Goal: Task Accomplishment & Management: Manage account settings

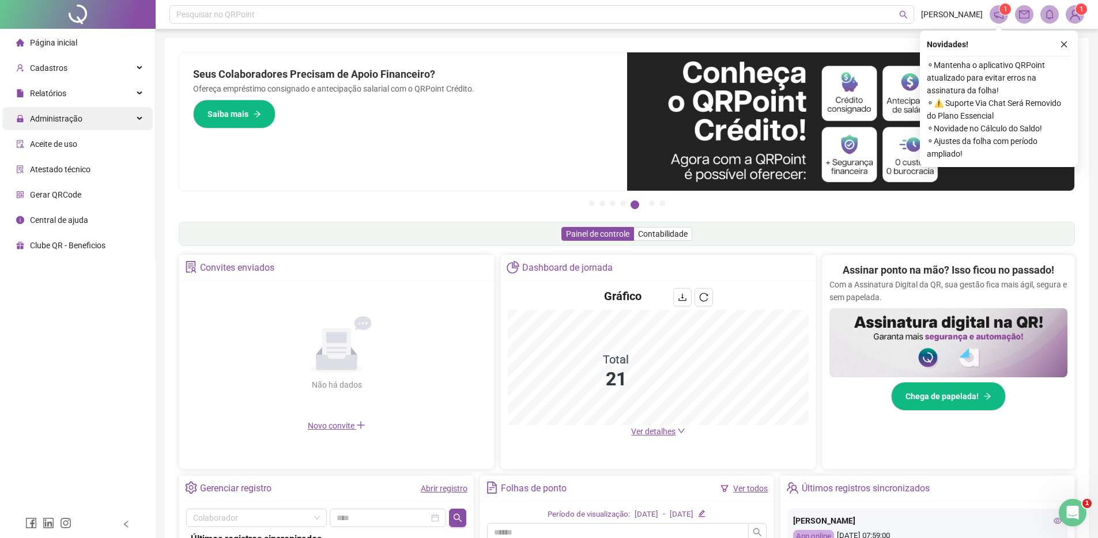
click at [142, 119] on icon at bounding box center [141, 119] width 6 height 0
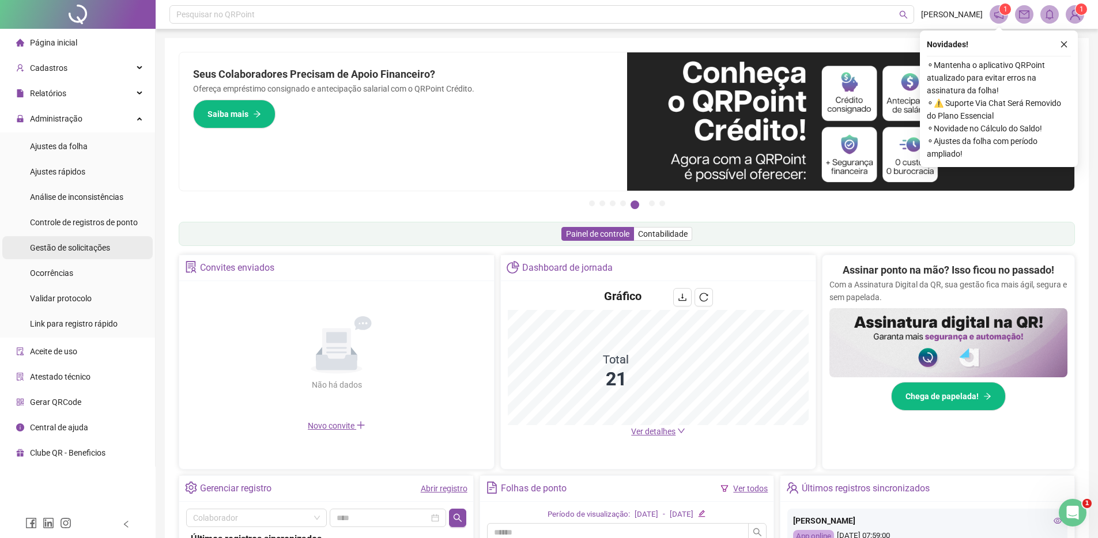
click at [86, 246] on span "Gestão de solicitações" at bounding box center [70, 247] width 80 height 9
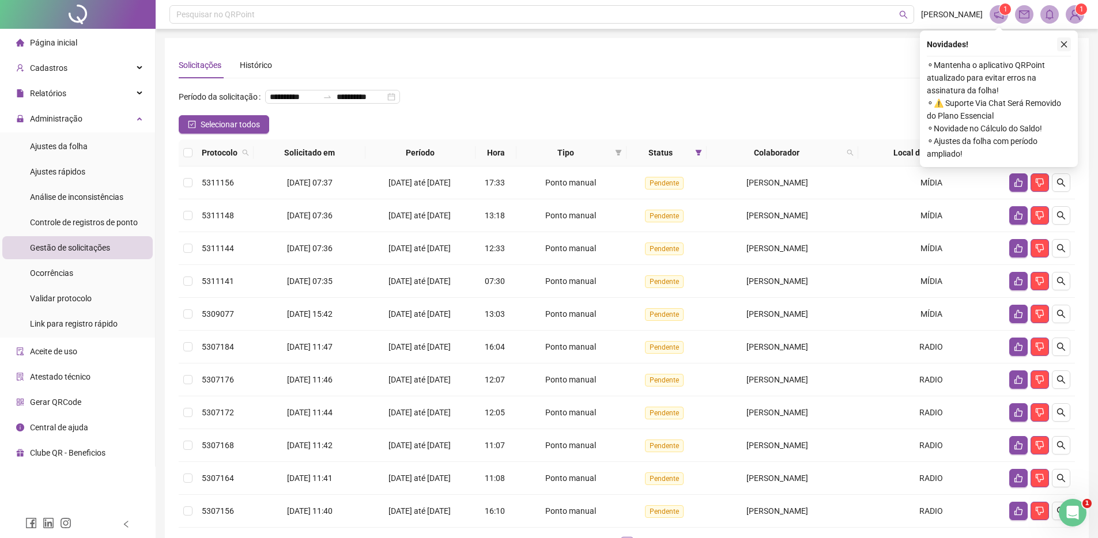
click at [1069, 43] on button "button" at bounding box center [1064, 44] width 14 height 14
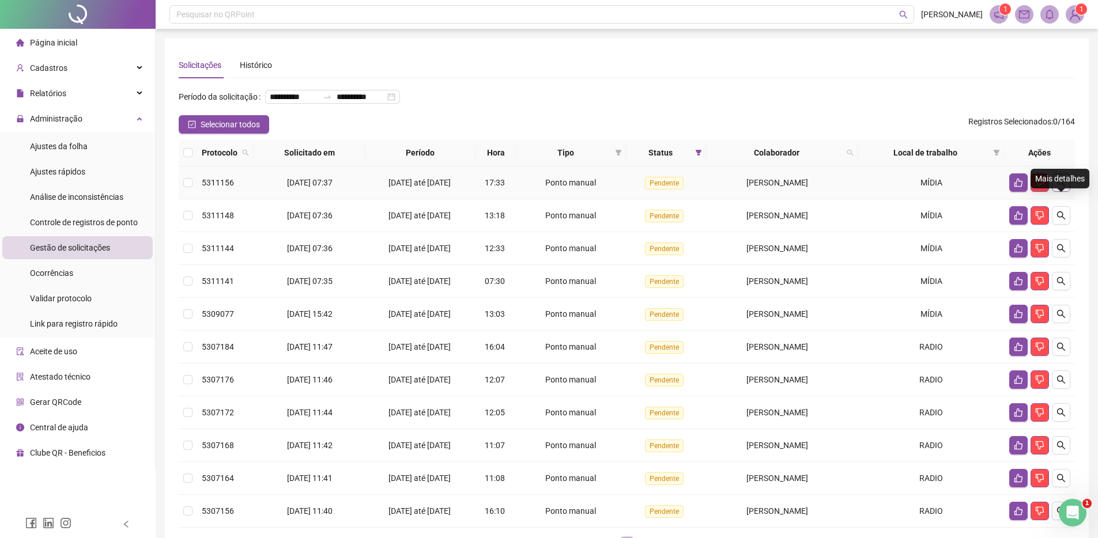
click at [1059, 187] on icon "search" at bounding box center [1060, 182] width 9 height 9
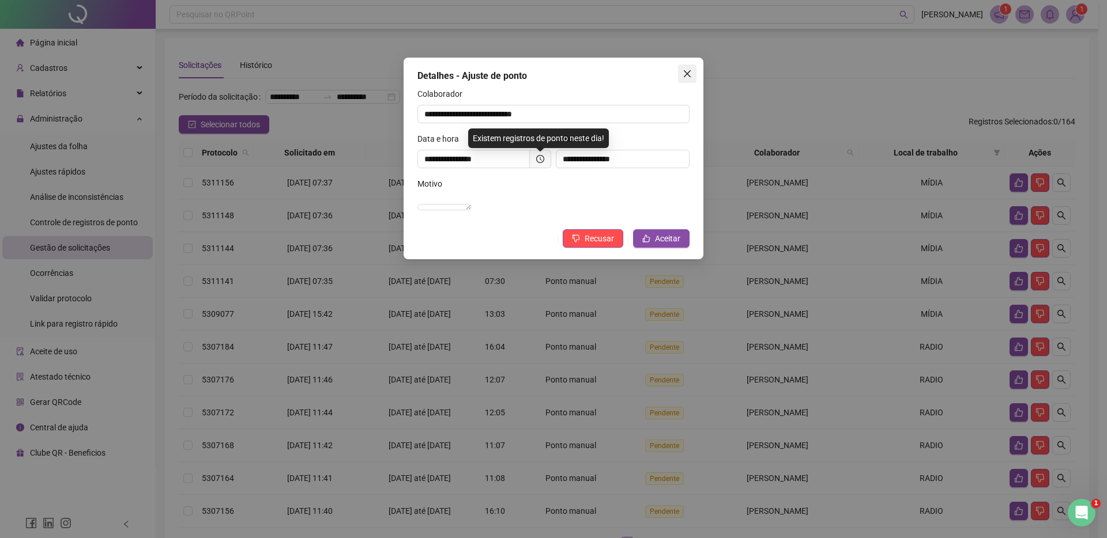
click at [686, 70] on icon "close" at bounding box center [686, 73] width 9 height 9
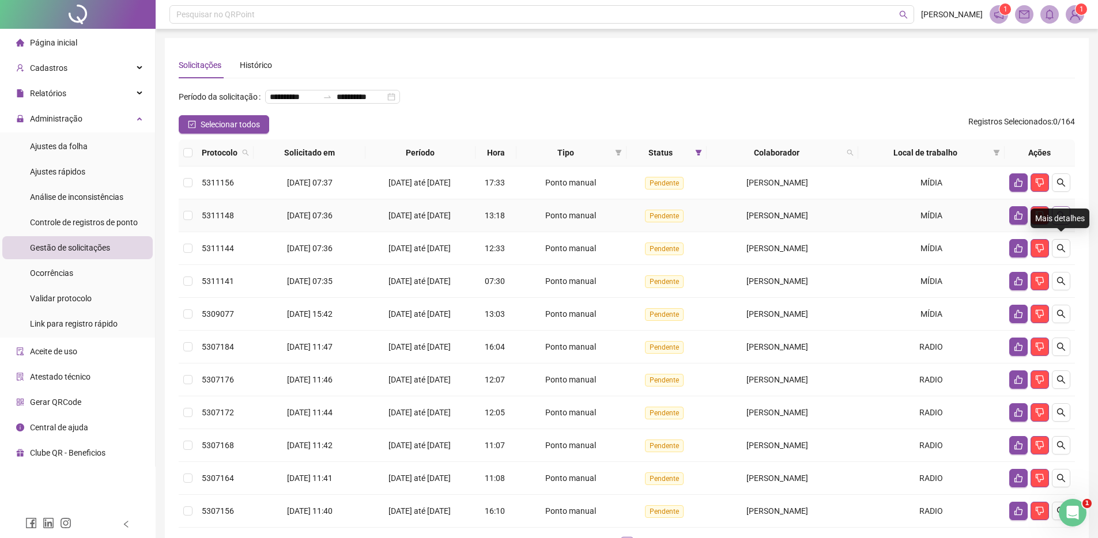
click at [1058, 220] on icon "search" at bounding box center [1060, 215] width 9 height 9
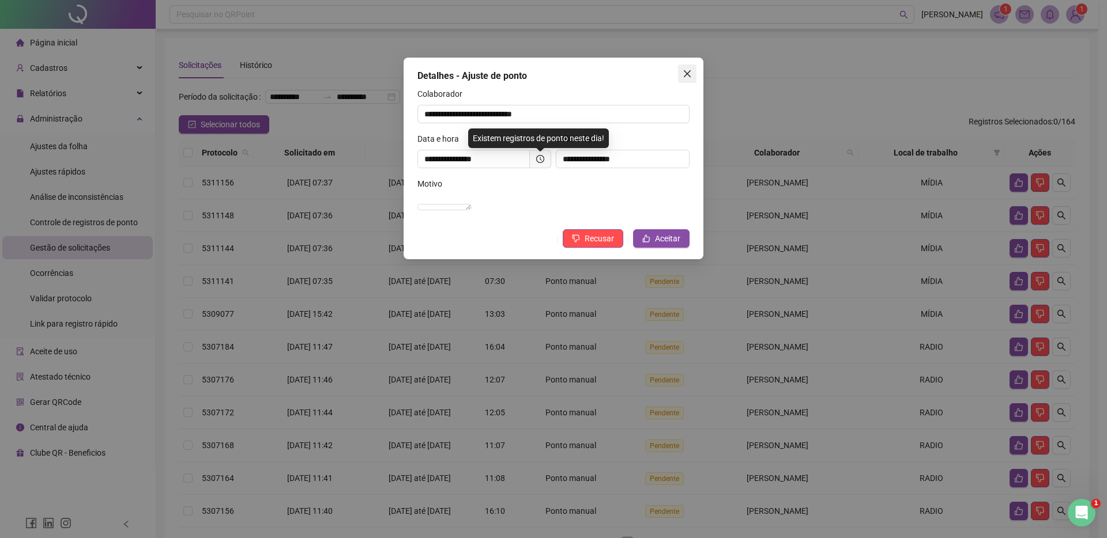
click at [688, 69] on icon "close" at bounding box center [686, 73] width 9 height 9
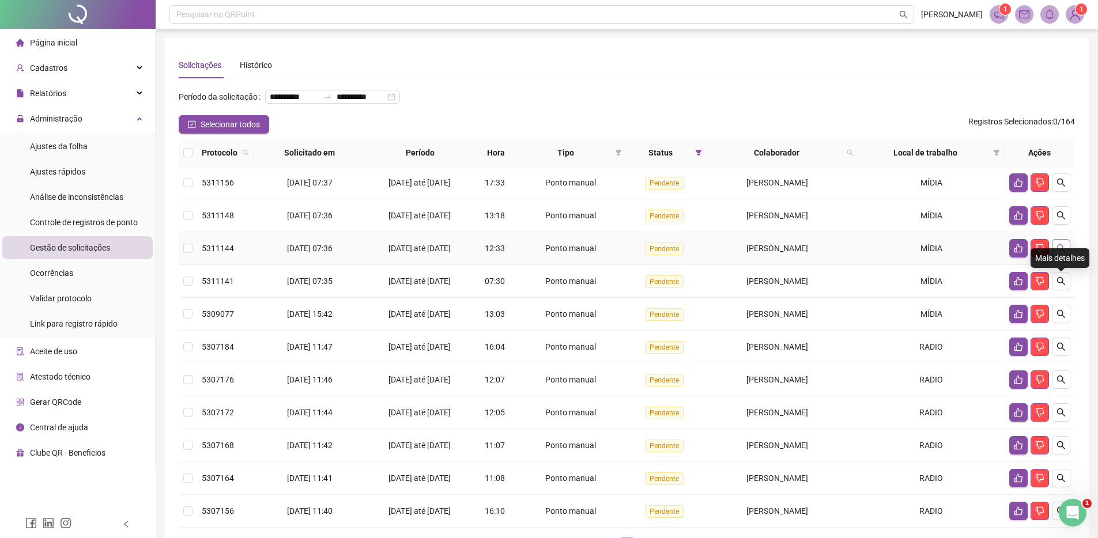
click at [1062, 253] on icon "search" at bounding box center [1060, 248] width 9 height 9
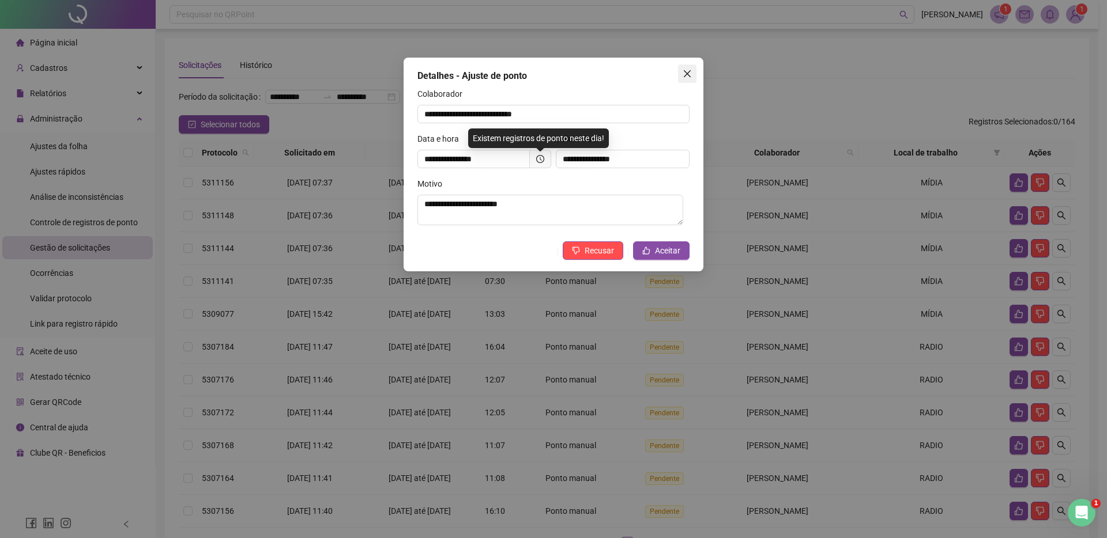
click at [686, 71] on icon "close" at bounding box center [686, 73] width 9 height 9
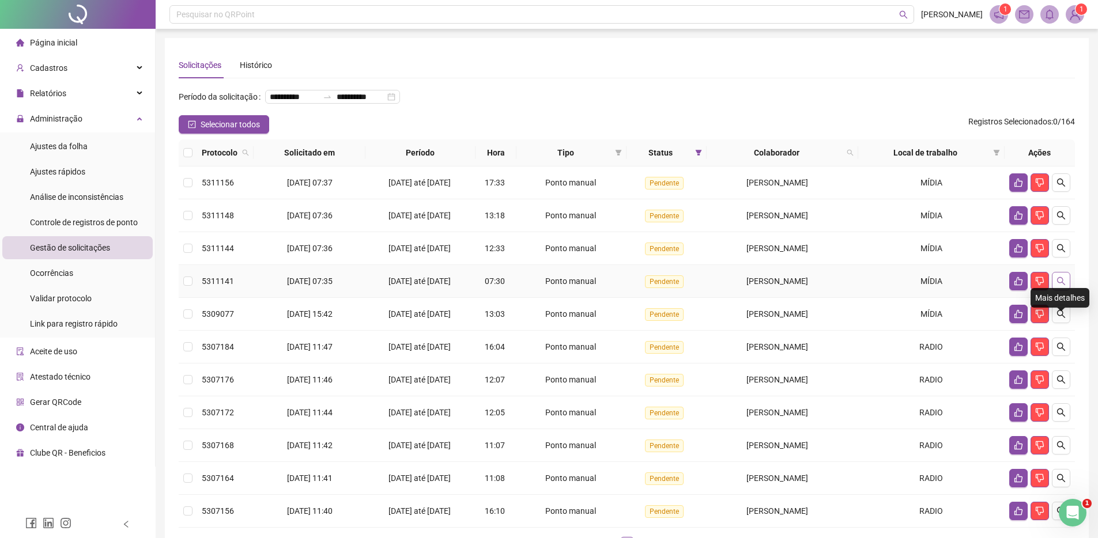
click at [1062, 285] on icon "search" at bounding box center [1061, 281] width 8 height 8
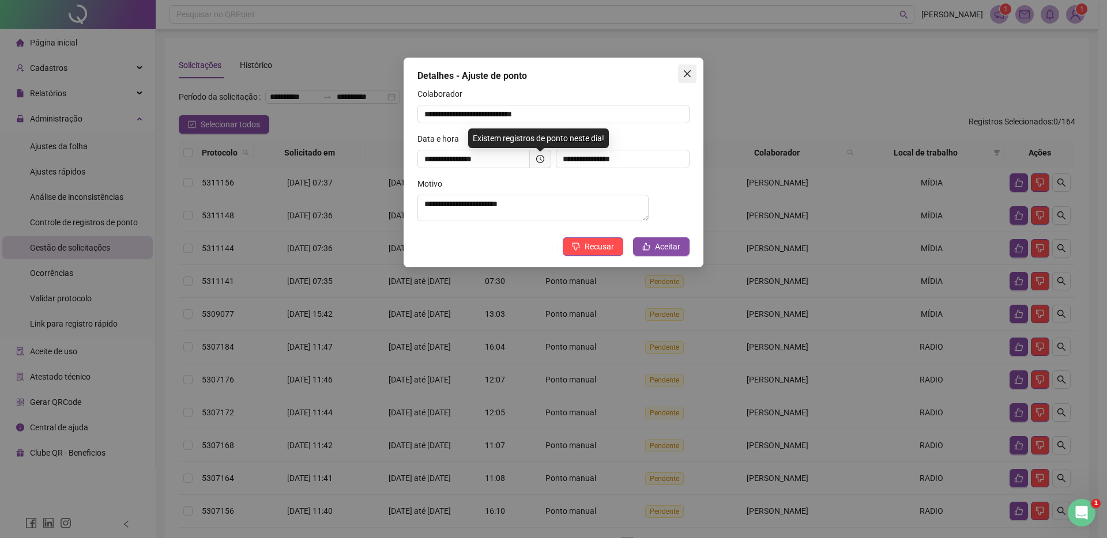
click at [690, 71] on icon "close" at bounding box center [686, 73] width 7 height 7
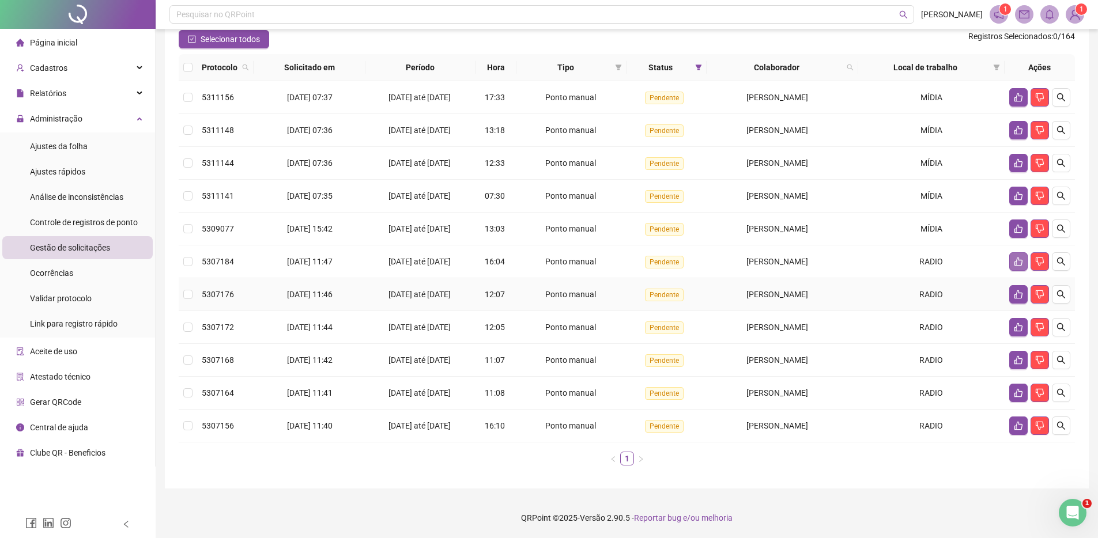
scroll to position [140, 0]
click at [1056, 224] on icon "search" at bounding box center [1060, 228] width 9 height 9
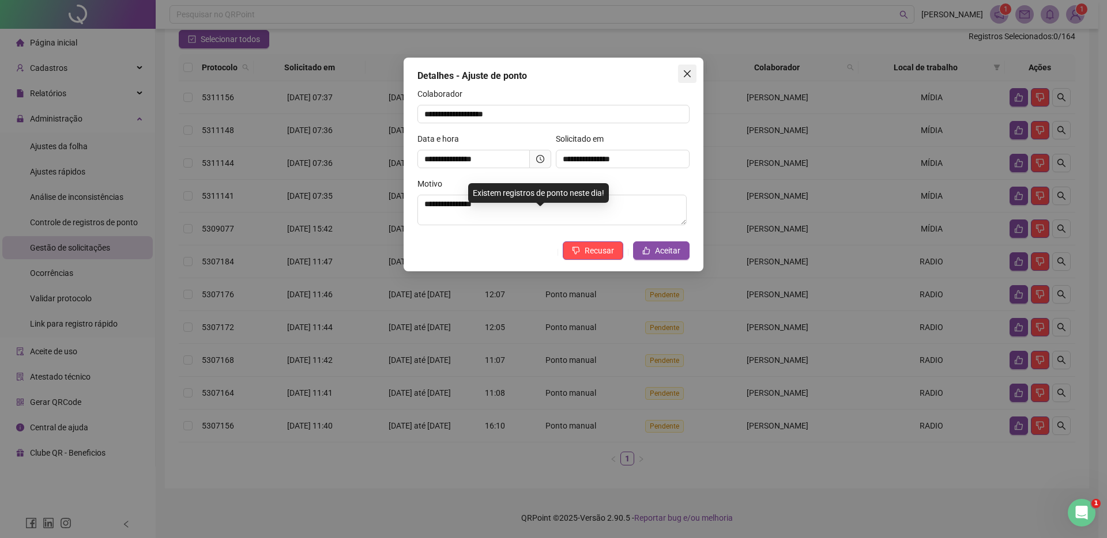
click at [686, 75] on icon "close" at bounding box center [686, 73] width 9 height 9
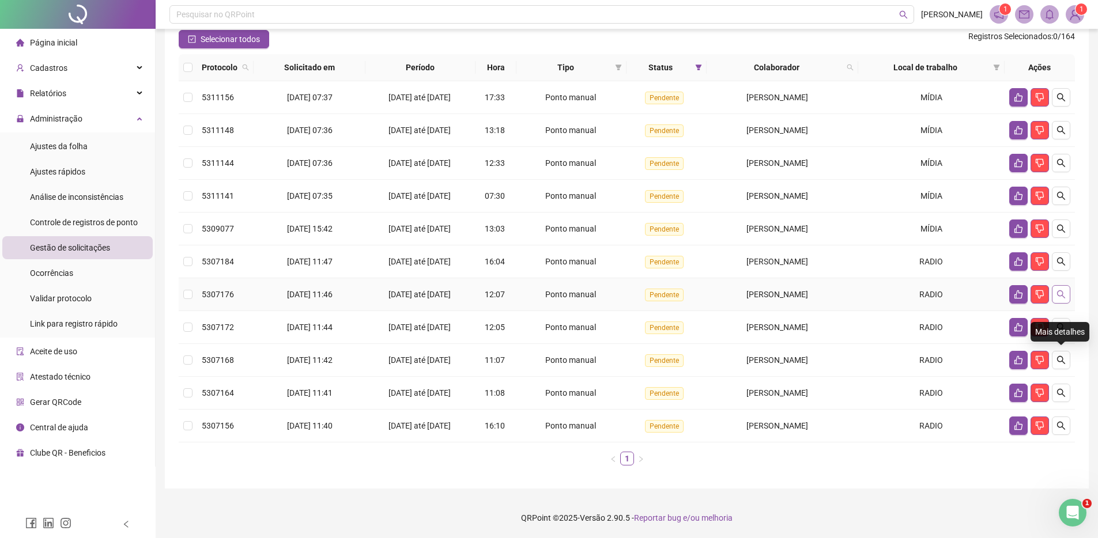
click at [1058, 299] on icon "search" at bounding box center [1060, 294] width 9 height 9
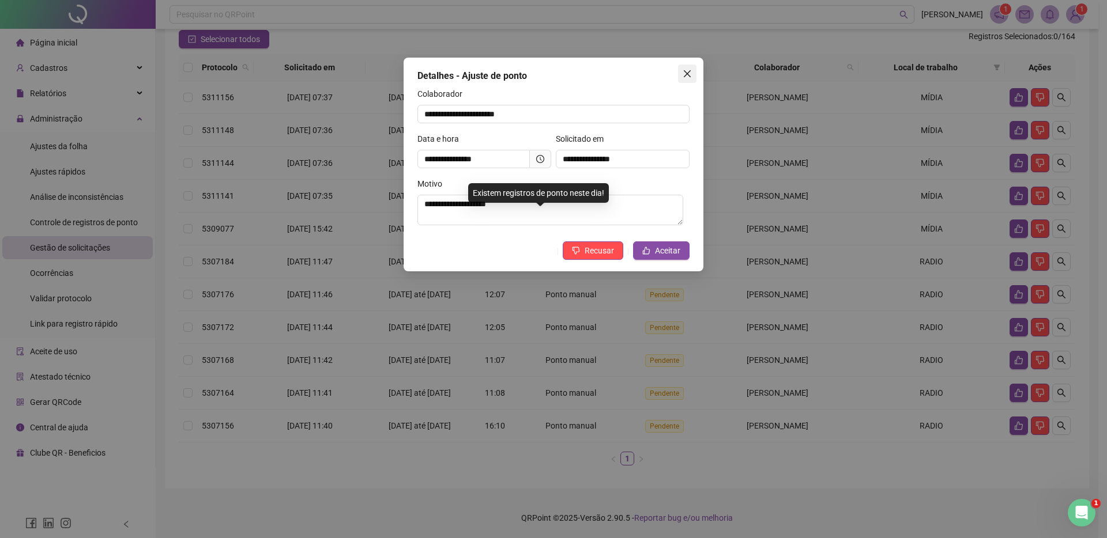
click at [682, 73] on icon "close" at bounding box center [686, 73] width 9 height 9
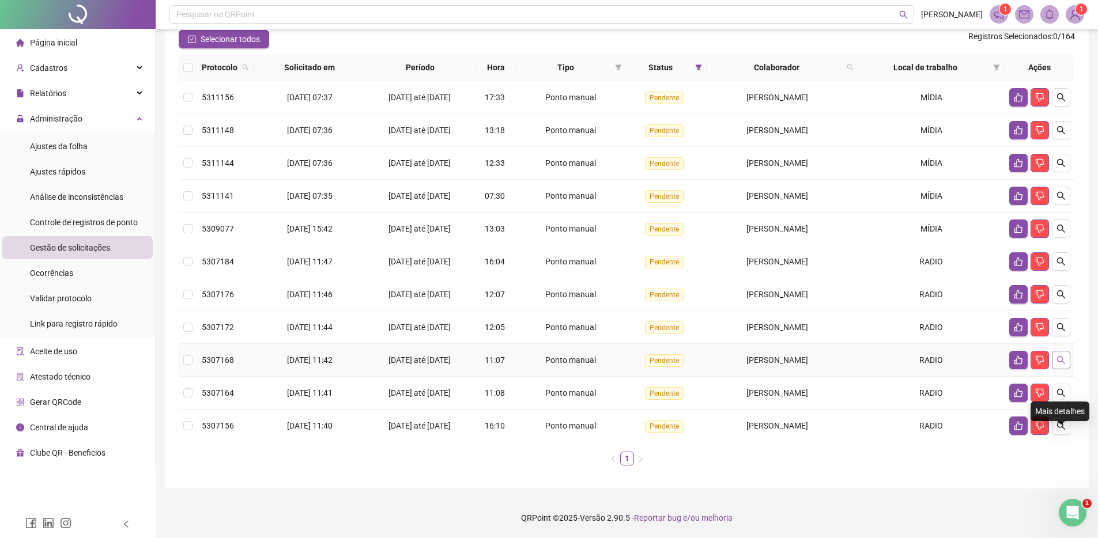
click at [1054, 369] on button "button" at bounding box center [1061, 360] width 18 height 18
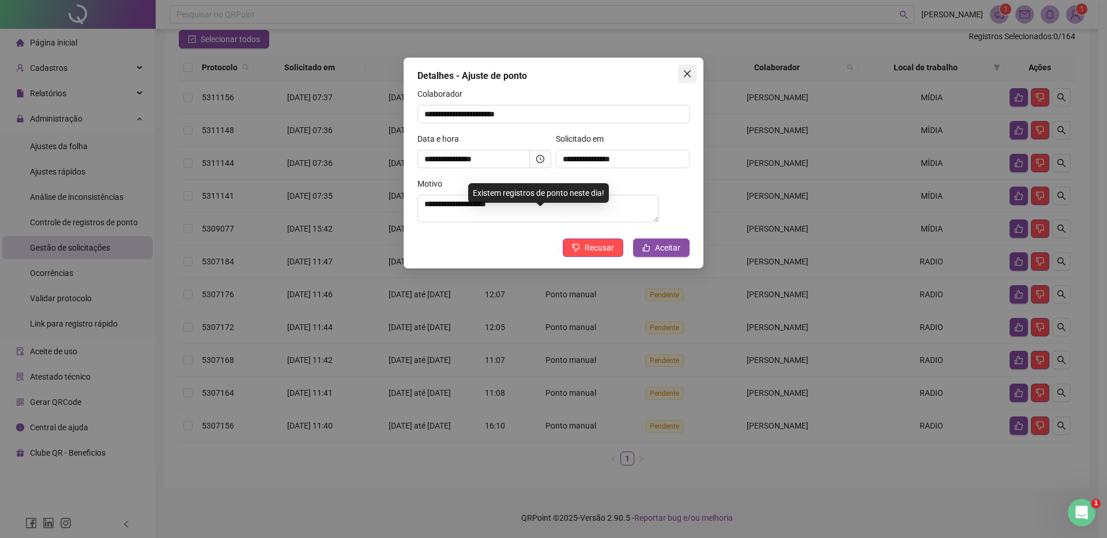
click at [683, 70] on icon "close" at bounding box center [686, 73] width 9 height 9
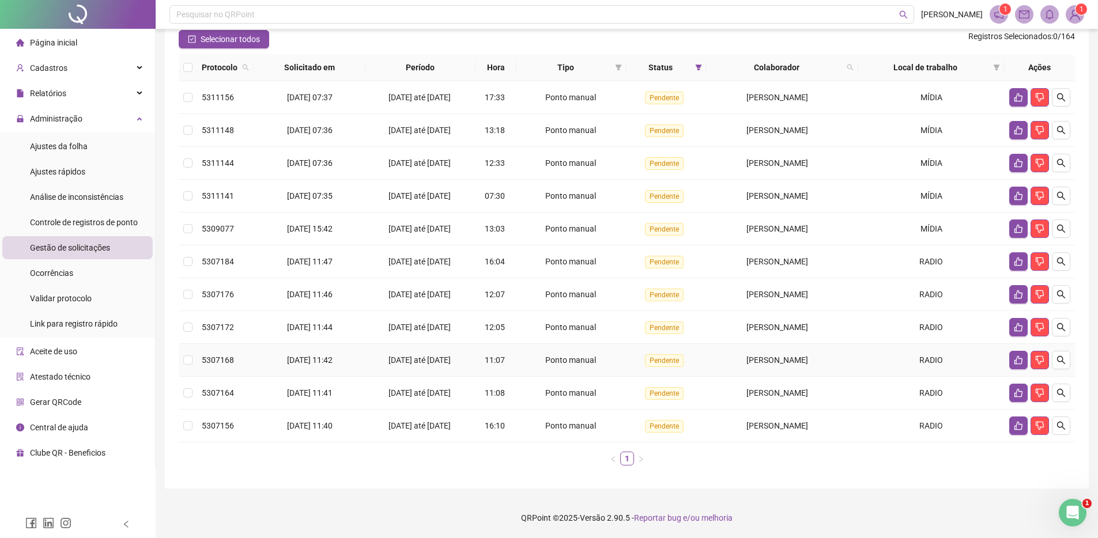
scroll to position [180, 0]
click at [1057, 388] on icon "search" at bounding box center [1060, 392] width 9 height 9
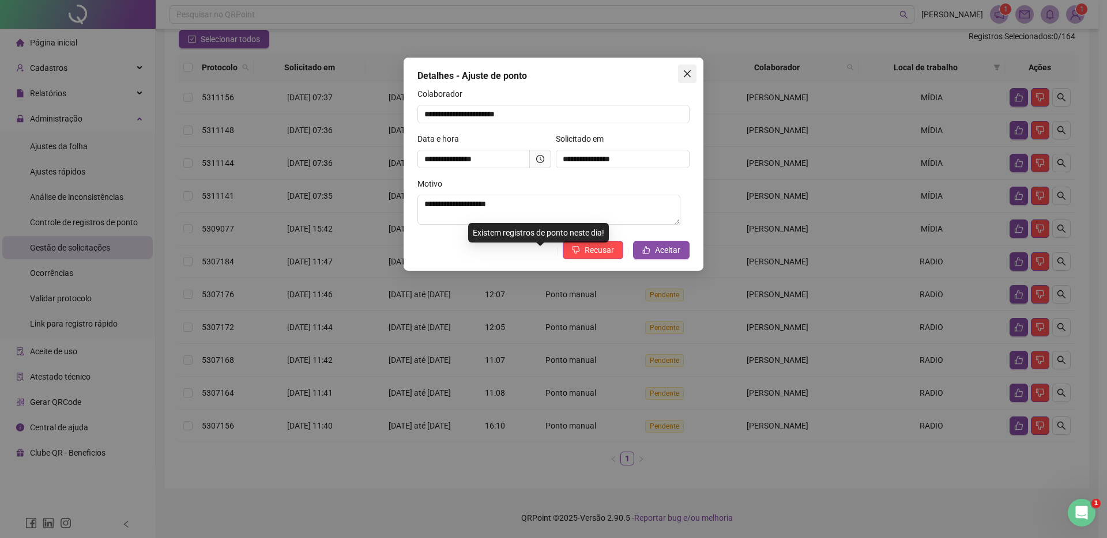
click at [684, 74] on icon "close" at bounding box center [686, 73] width 9 height 9
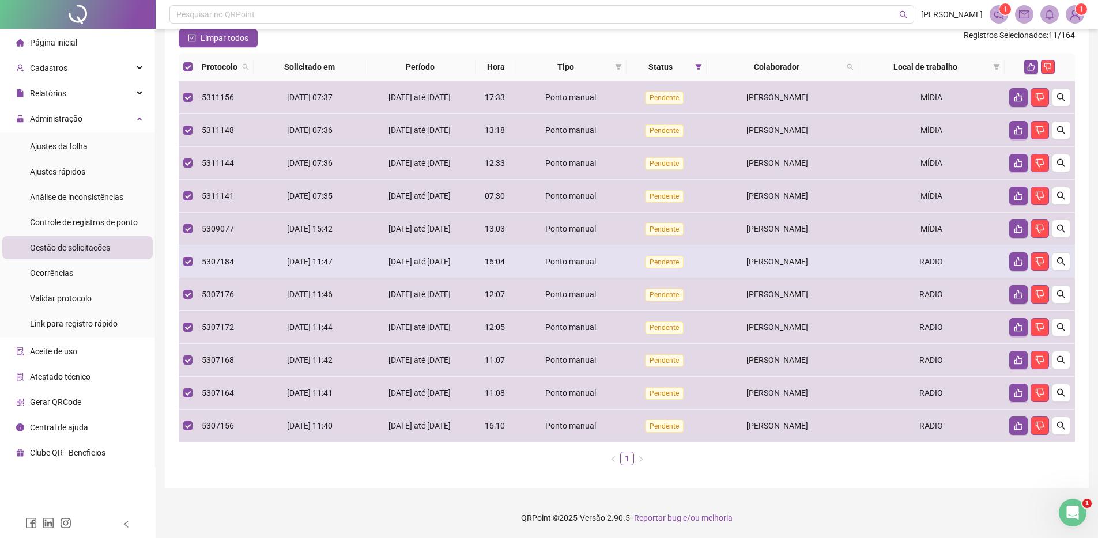
scroll to position [181, 0]
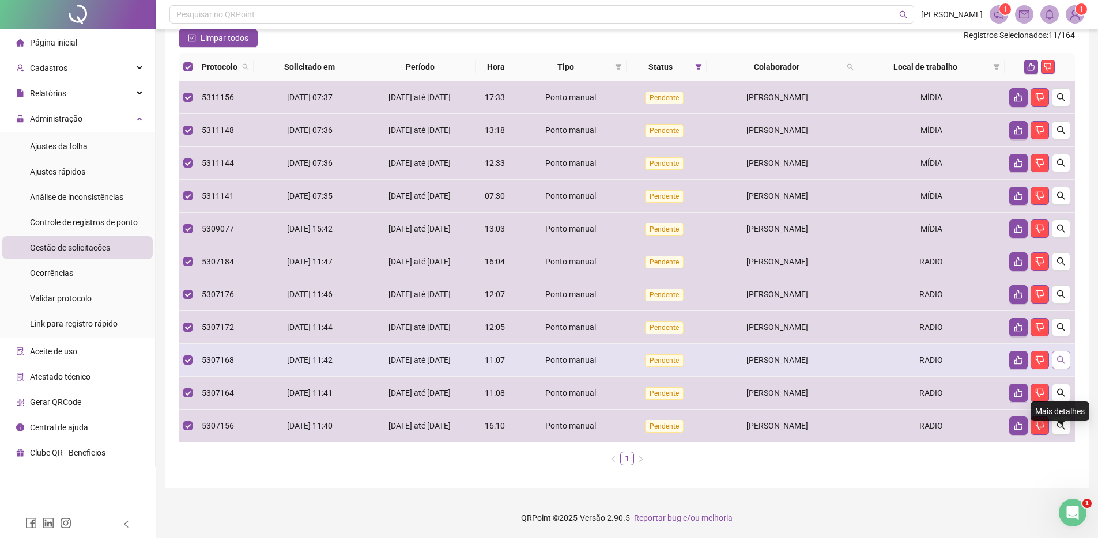
click at [1059, 356] on icon "search" at bounding box center [1060, 360] width 9 height 9
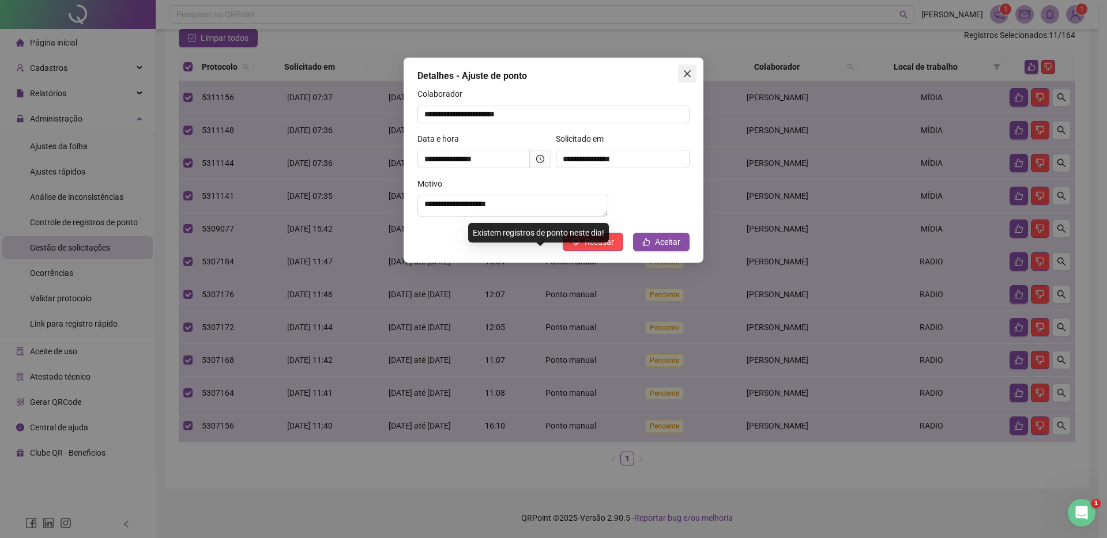
click at [687, 74] on icon "close" at bounding box center [686, 73] width 9 height 9
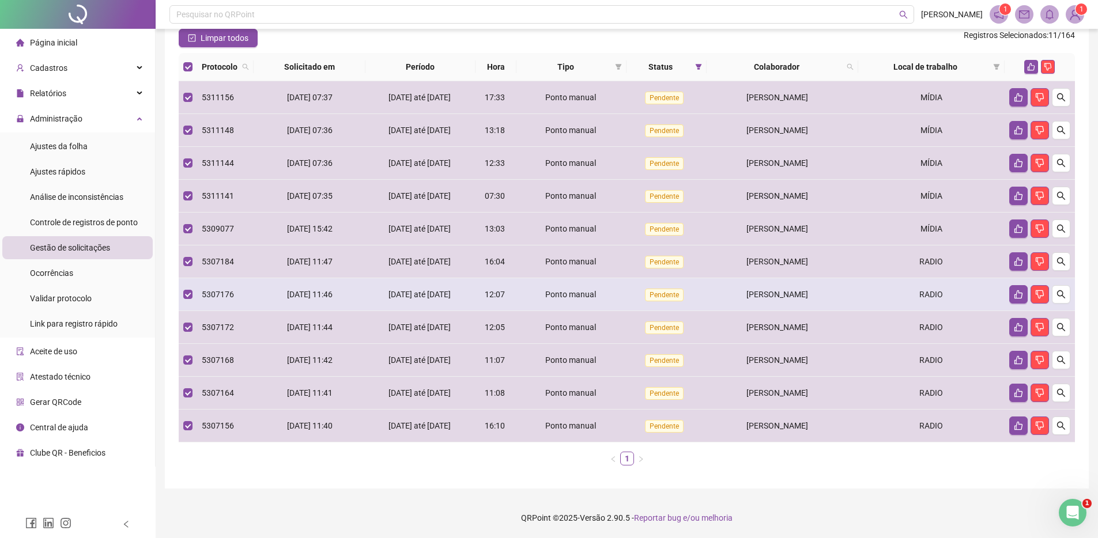
scroll to position [117, 0]
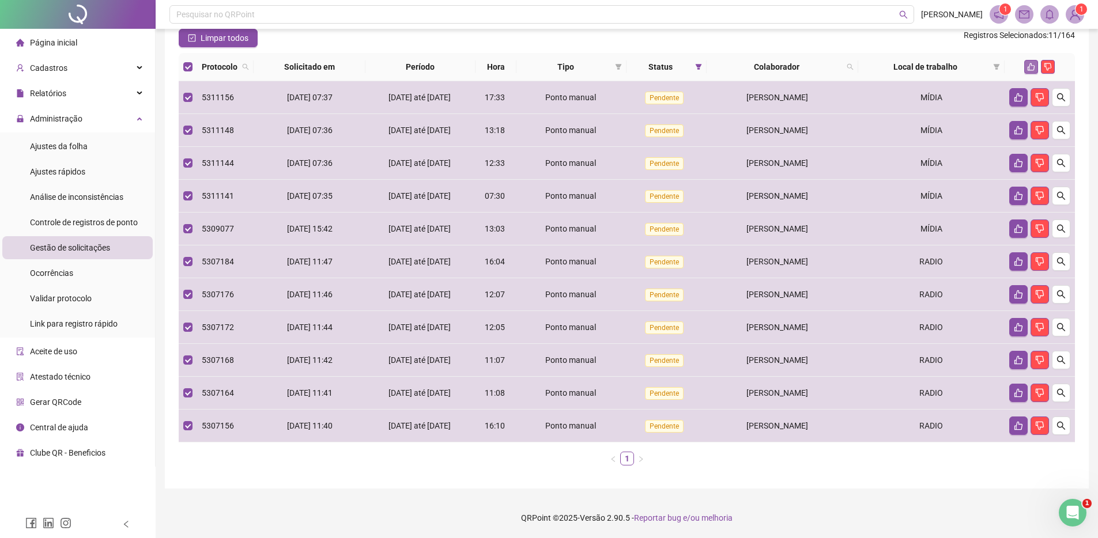
click at [1033, 63] on icon "like" at bounding box center [1031, 67] width 8 height 8
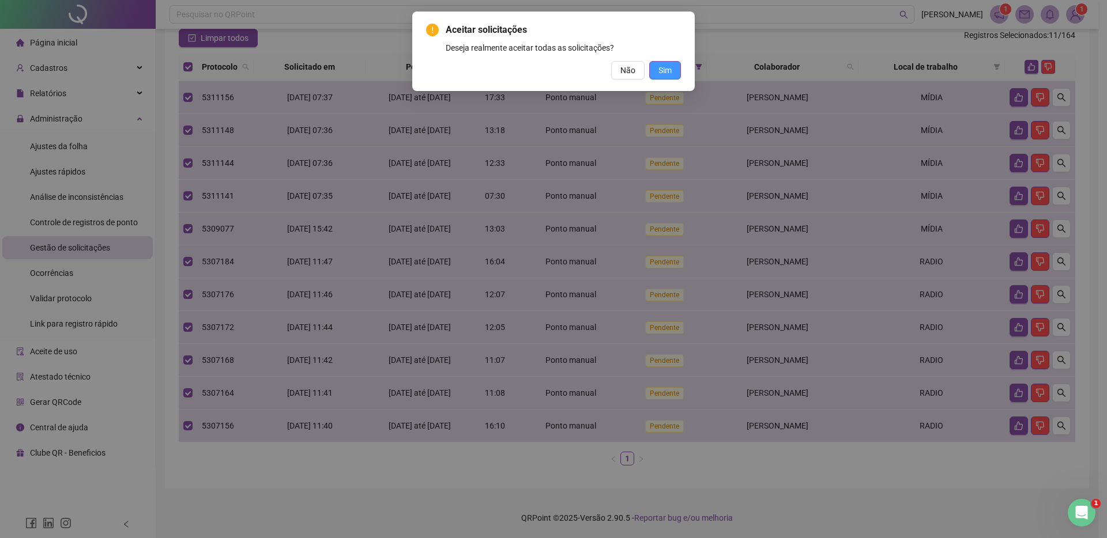
click at [676, 76] on button "Sim" at bounding box center [665, 70] width 32 height 18
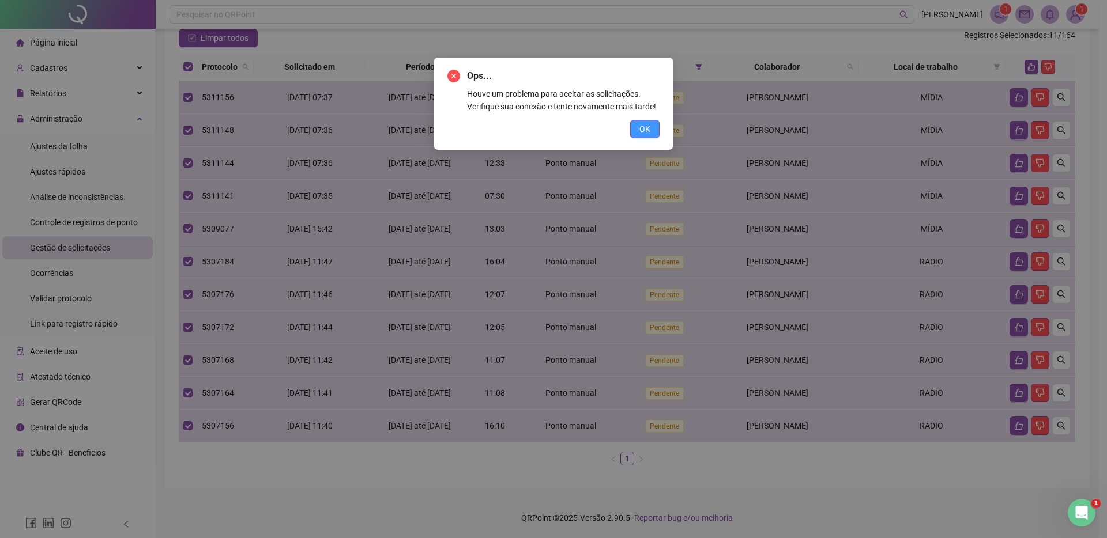
click at [650, 138] on button "OK" at bounding box center [644, 129] width 29 height 18
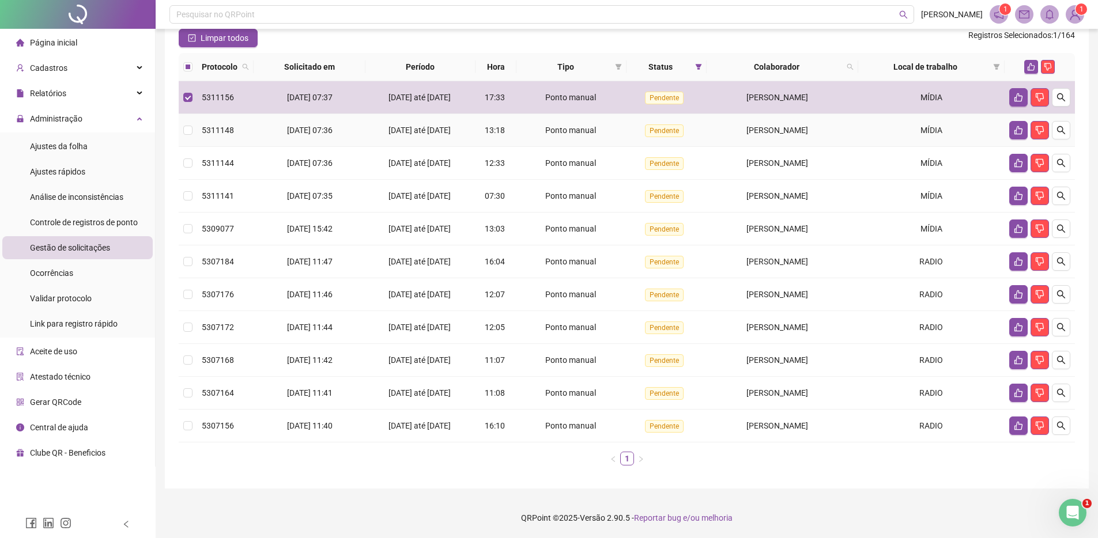
click at [192, 131] on td at bounding box center [188, 130] width 18 height 33
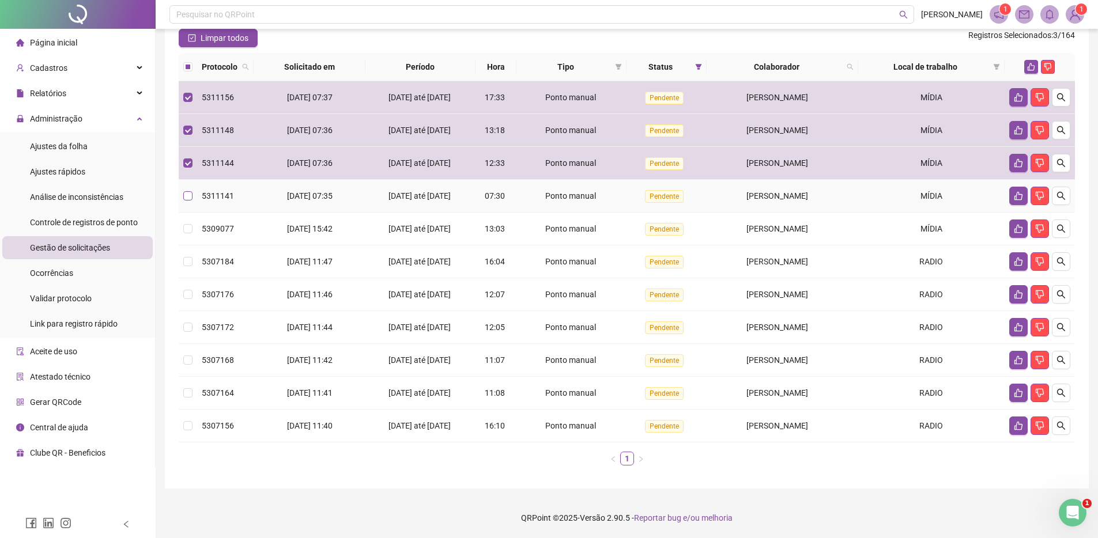
click at [187, 200] on td at bounding box center [188, 196] width 18 height 33
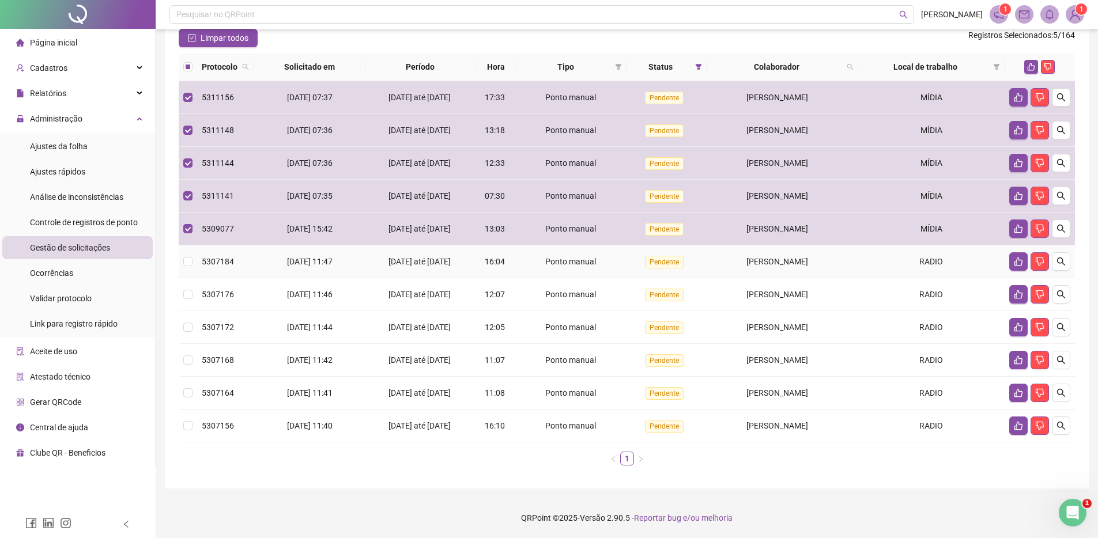
click at [180, 278] on td at bounding box center [188, 262] width 18 height 33
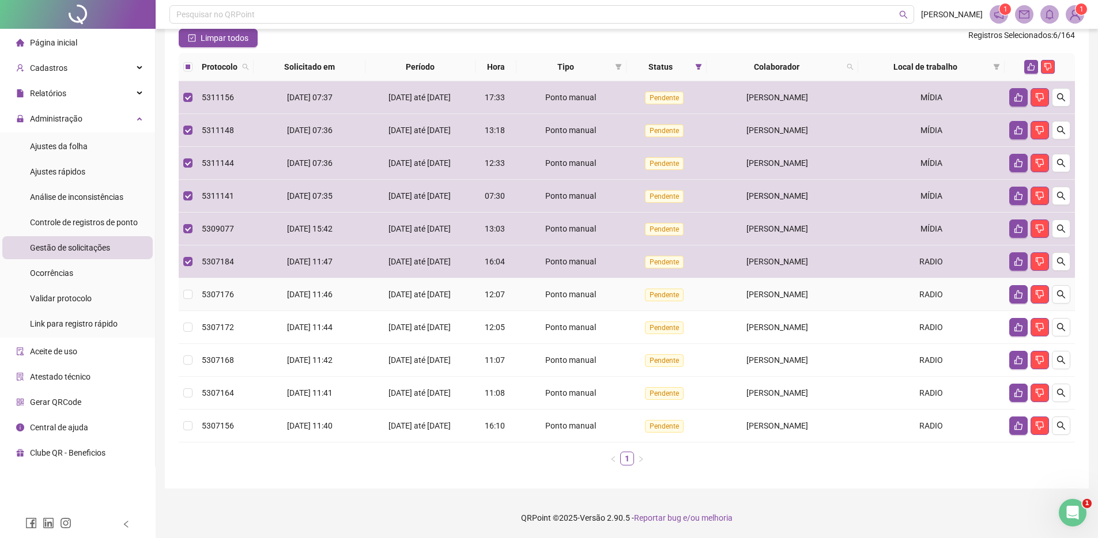
click at [186, 311] on td at bounding box center [188, 294] width 18 height 33
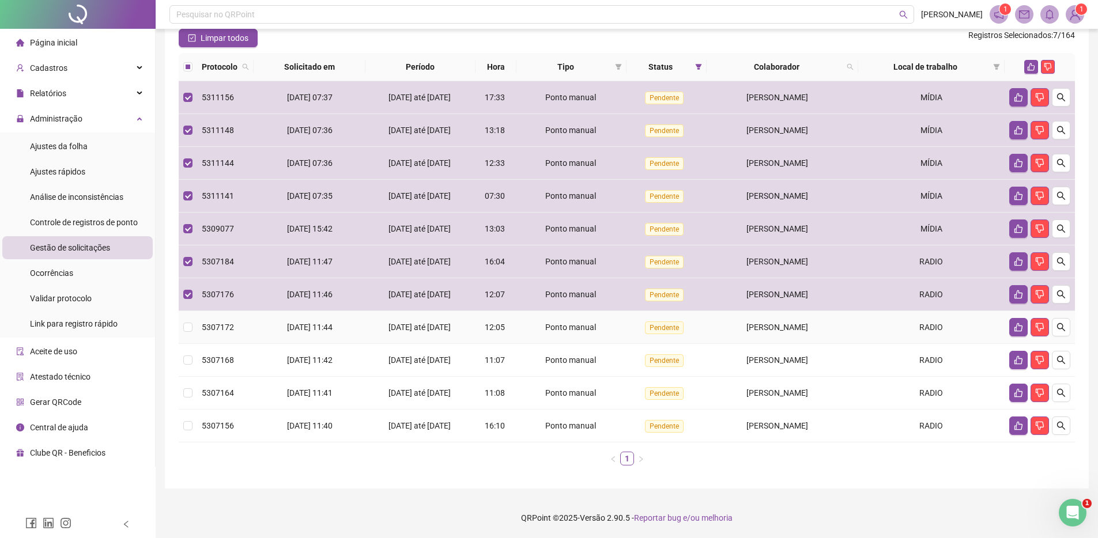
click at [187, 344] on td at bounding box center [188, 327] width 18 height 33
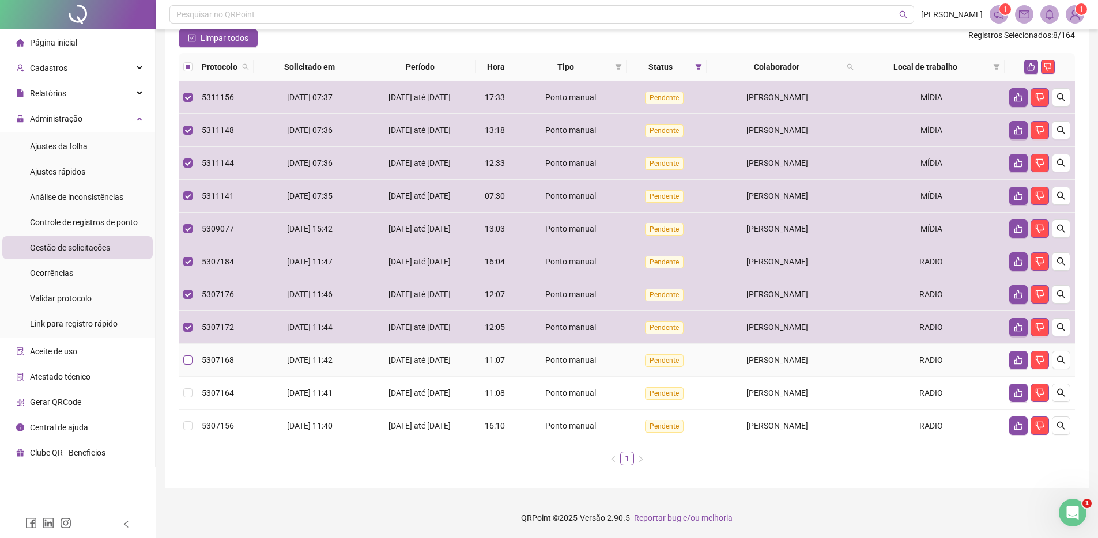
click at [187, 367] on label at bounding box center [187, 360] width 9 height 13
click at [192, 410] on td at bounding box center [188, 393] width 18 height 33
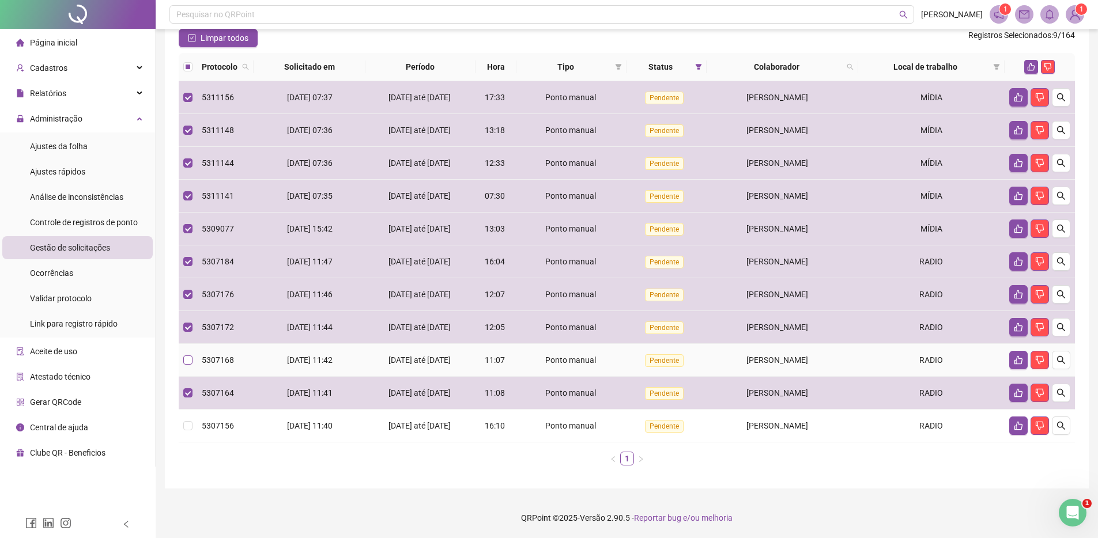
click at [186, 367] on label at bounding box center [187, 360] width 9 height 13
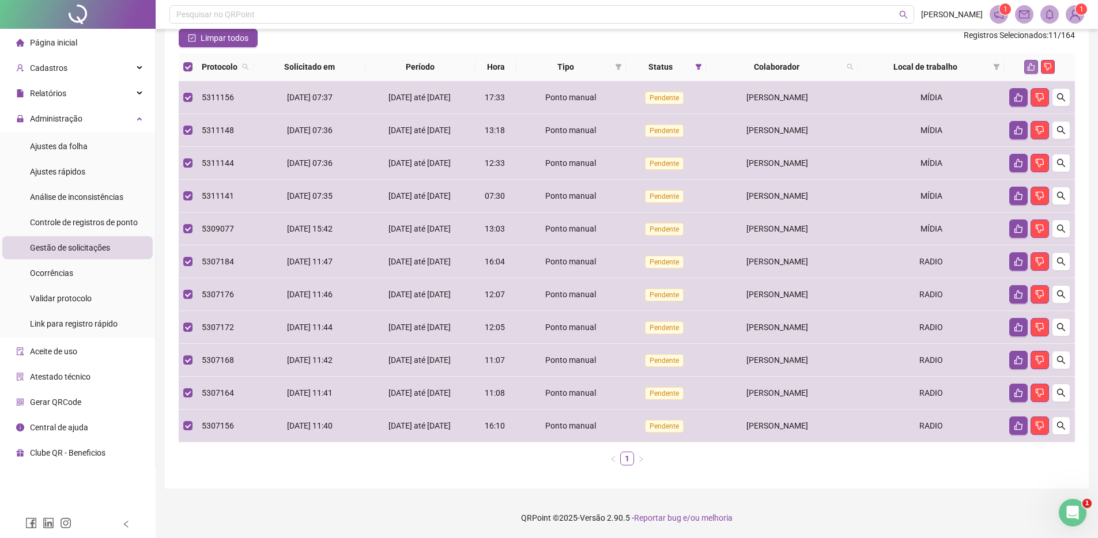
click at [1032, 60] on button "button" at bounding box center [1031, 67] width 14 height 14
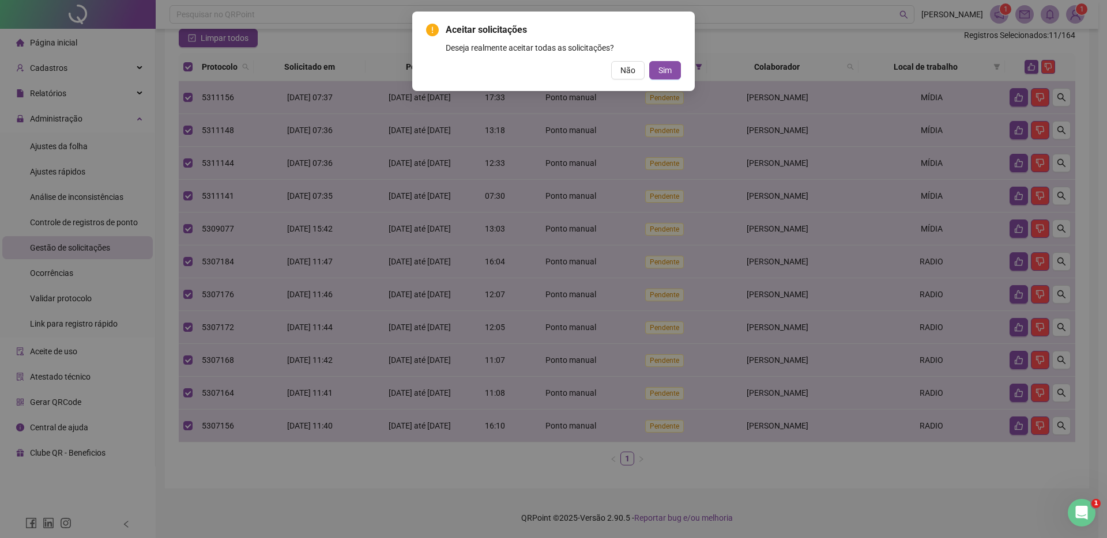
click at [649, 67] on button "Sim" at bounding box center [665, 70] width 32 height 18
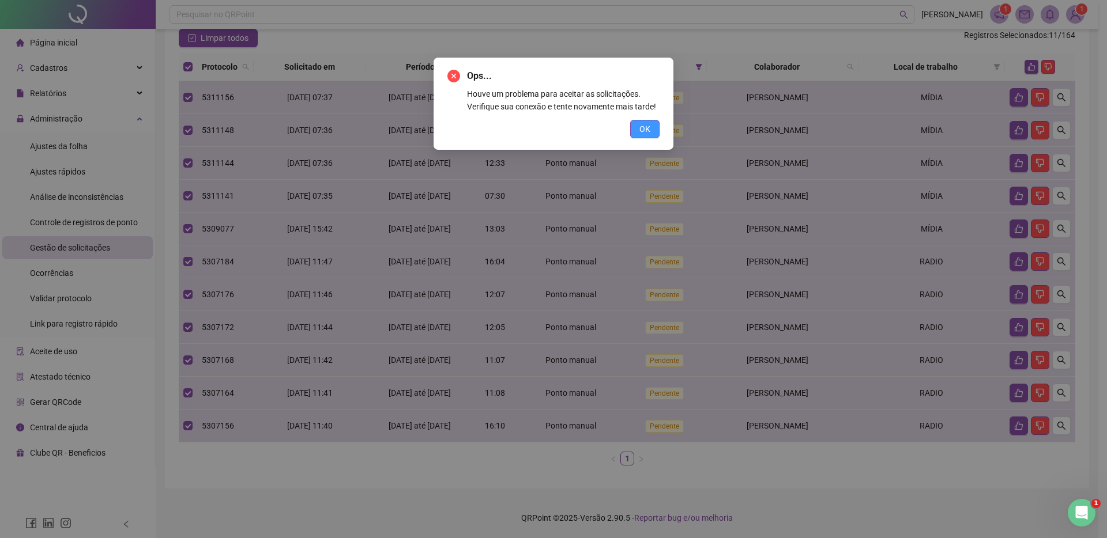
click at [640, 135] on span "OK" at bounding box center [644, 129] width 11 height 13
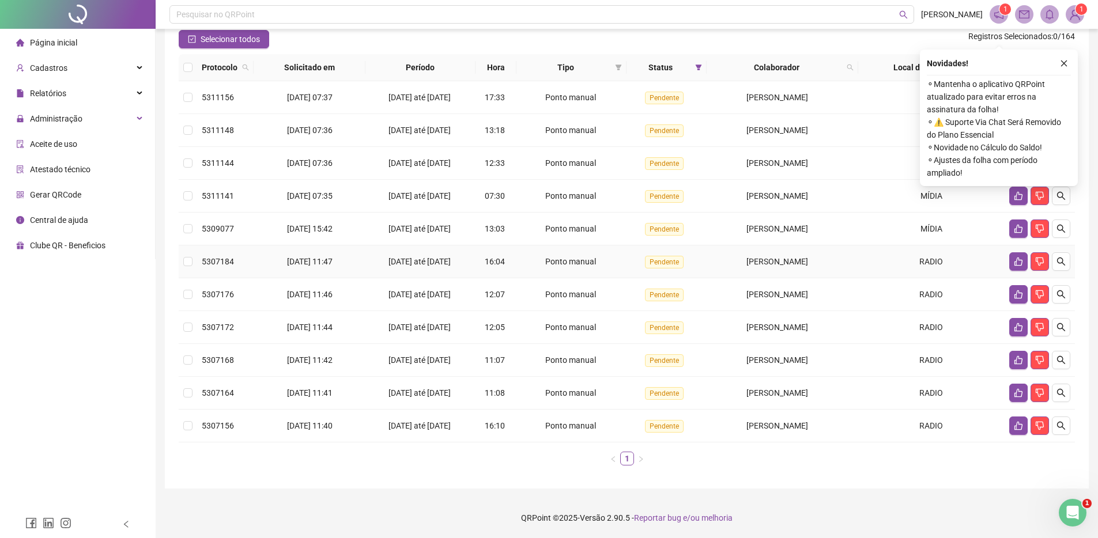
scroll to position [104, 0]
click at [1065, 50] on div "Novidades ! ⚬ Mantenha o aplicativo QRPoint atualizado para evitar erros na ass…" at bounding box center [999, 118] width 158 height 137
click at [1064, 59] on icon "close" at bounding box center [1064, 63] width 8 height 8
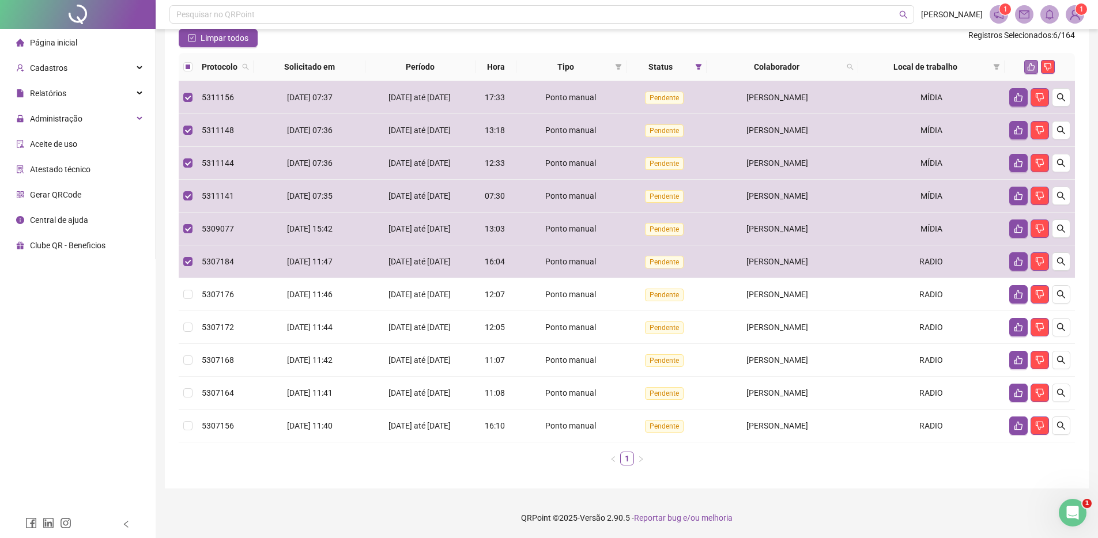
click at [1028, 63] on icon "like" at bounding box center [1031, 67] width 8 height 8
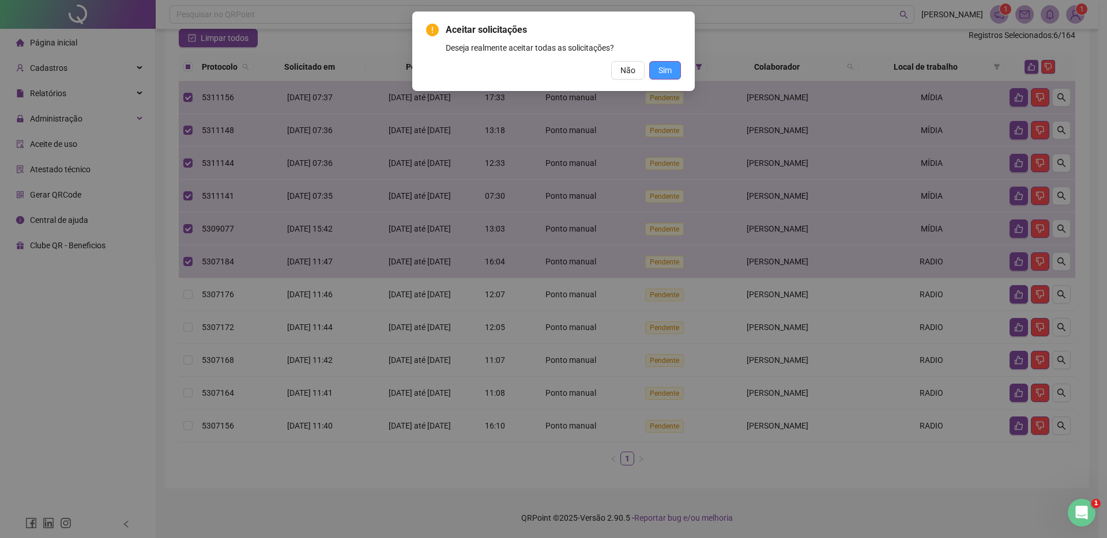
click at [666, 69] on span "Sim" at bounding box center [664, 70] width 13 height 13
